Goal: Find specific page/section

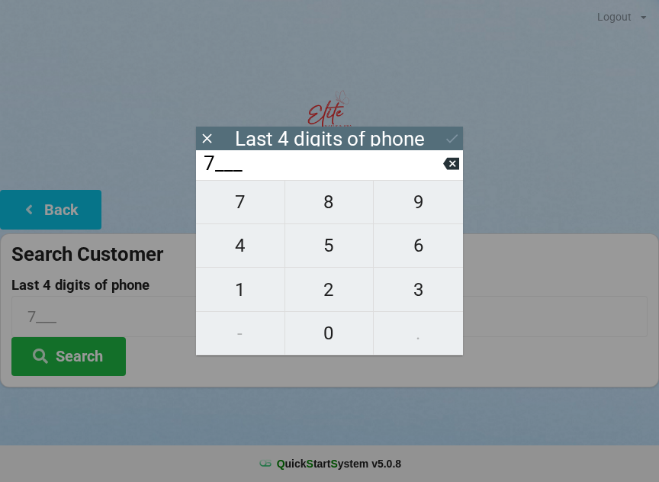
click at [422, 291] on span "3" at bounding box center [418, 290] width 89 height 32
type input "73__"
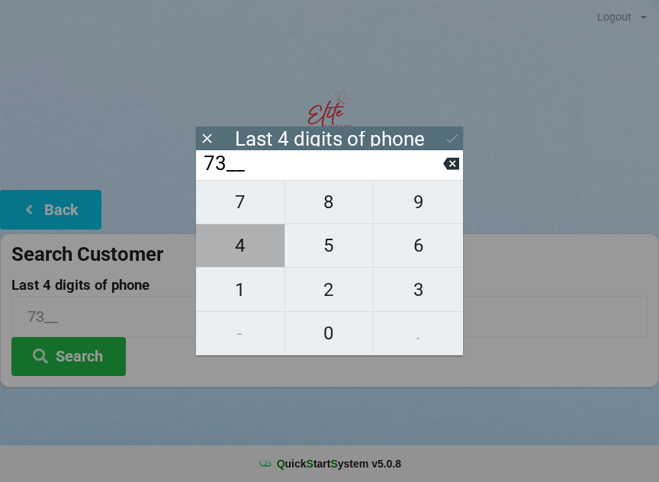
click at [256, 250] on span "4" at bounding box center [240, 245] width 88 height 32
type input "734_"
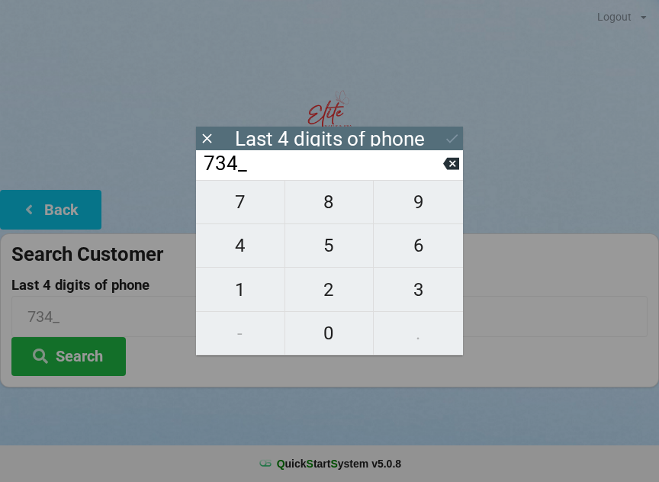
click at [340, 206] on span "8" at bounding box center [329, 202] width 88 height 32
type input "7348"
click at [343, 212] on div "7 8 9 4 5 6 1 2 3 - 0 ." at bounding box center [329, 267] width 267 height 175
click at [448, 170] on icon at bounding box center [451, 164] width 16 height 12
click at [447, 172] on icon at bounding box center [451, 164] width 16 height 16
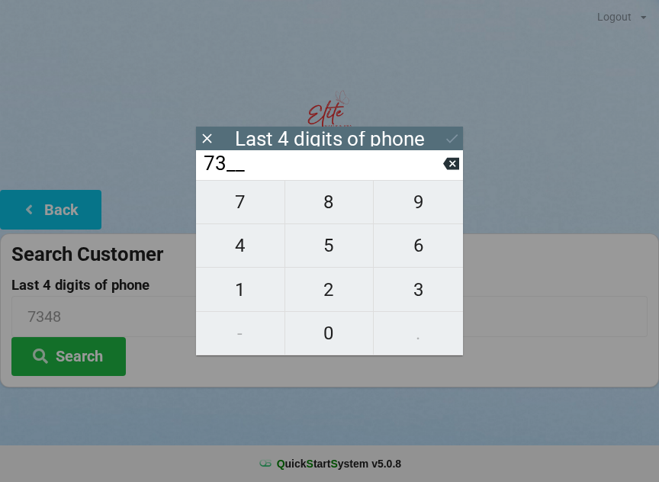
click at [444, 172] on icon at bounding box center [451, 164] width 16 height 16
click at [444, 174] on button at bounding box center [451, 163] width 16 height 21
type input "____"
click at [251, 288] on span "1" at bounding box center [240, 290] width 88 height 32
type input "1___"
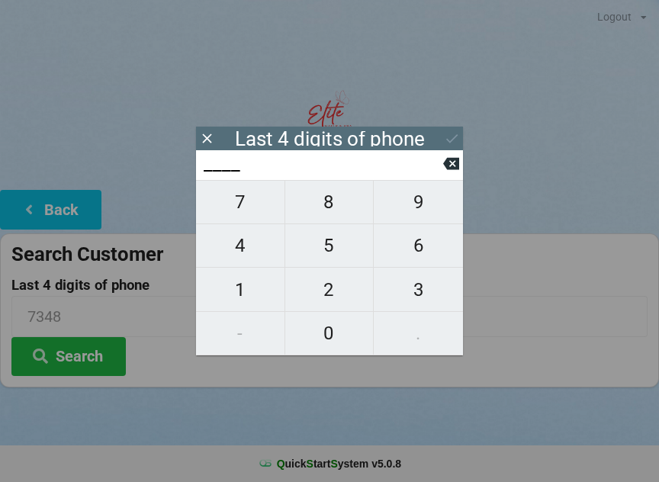
type input "1___"
click at [322, 292] on span "2" at bounding box center [329, 290] width 88 height 32
type input "12__"
click at [340, 244] on span "5" at bounding box center [329, 245] width 88 height 32
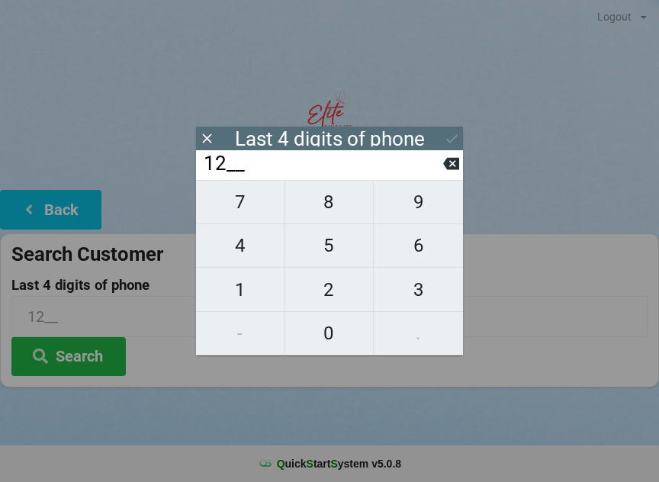
type input "125_"
click at [244, 249] on span "4" at bounding box center [240, 245] width 88 height 32
type input "1254"
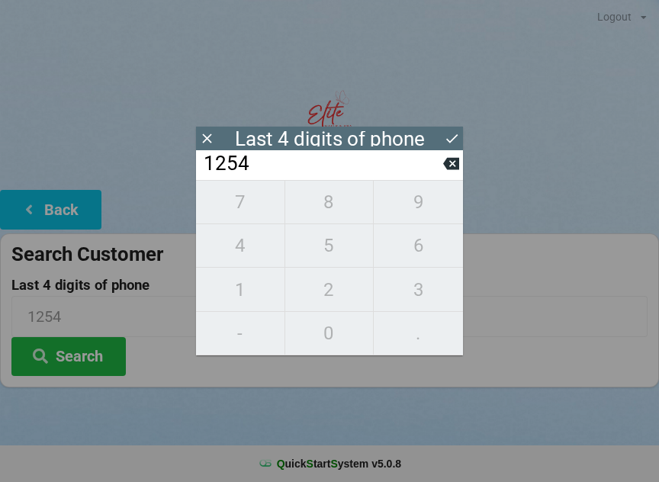
click at [444, 136] on icon at bounding box center [452, 138] width 16 height 16
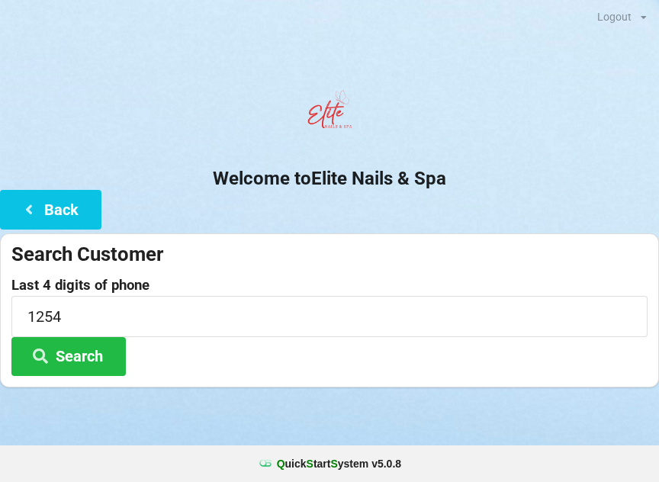
click at [104, 358] on button "Search" at bounding box center [68, 356] width 114 height 39
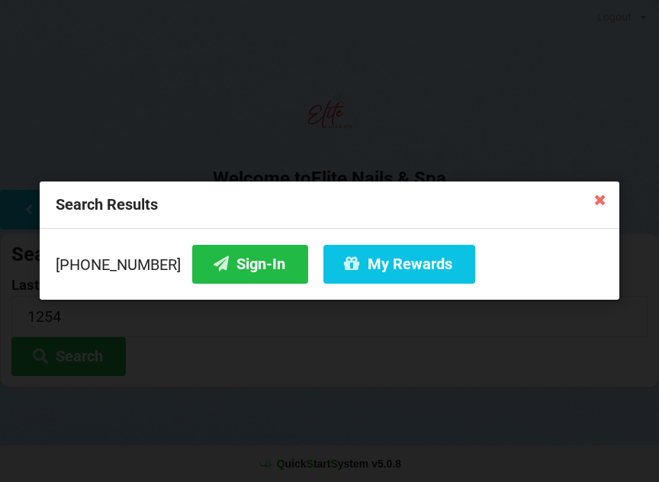
click at [222, 268] on button "Sign-In" at bounding box center [250, 264] width 116 height 39
